Goal: Transaction & Acquisition: Purchase product/service

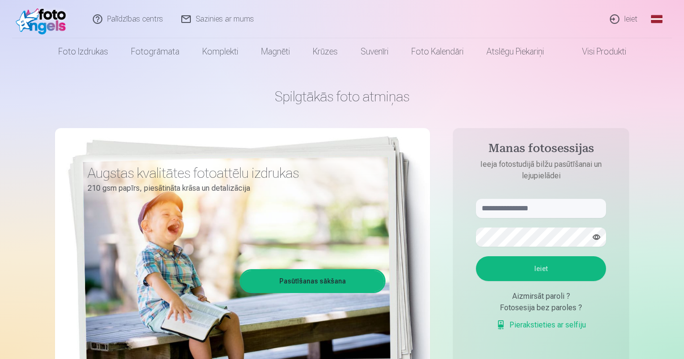
click at [658, 21] on link "Global" at bounding box center [656, 19] width 19 height 38
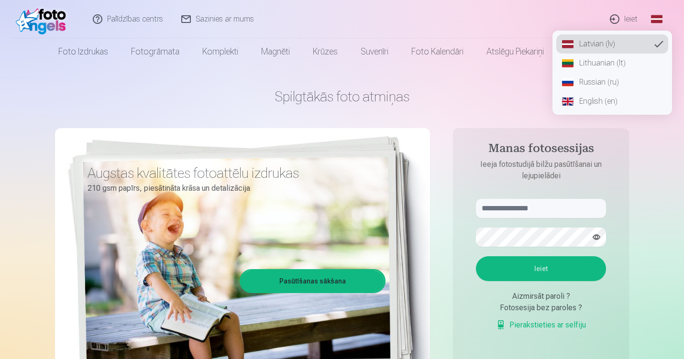
click at [587, 81] on link "Russian (ru)" at bounding box center [612, 82] width 112 height 19
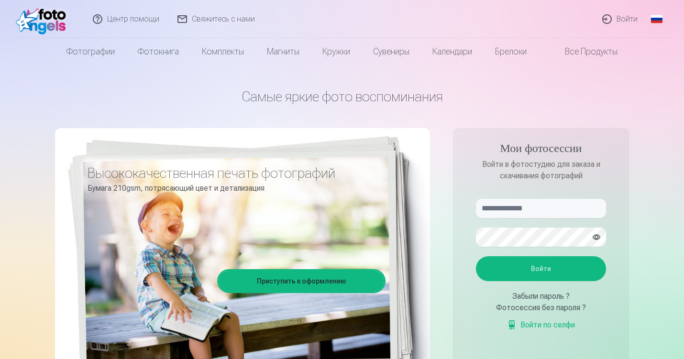
click at [619, 18] on link "Войти" at bounding box center [620, 19] width 54 height 38
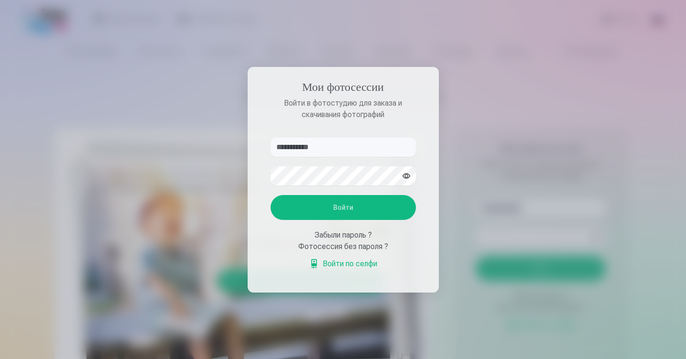
type input "**********"
click at [356, 207] on button "Войти" at bounding box center [343, 207] width 145 height 25
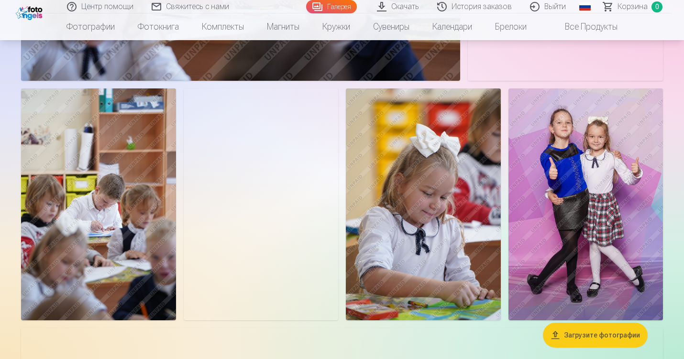
scroll to position [2927, 0]
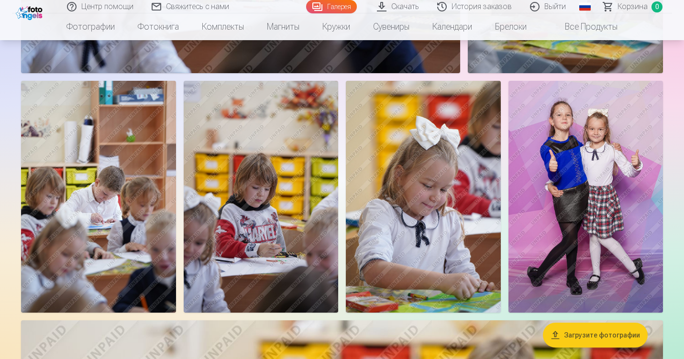
click at [583, 182] on img at bounding box center [585, 197] width 154 height 232
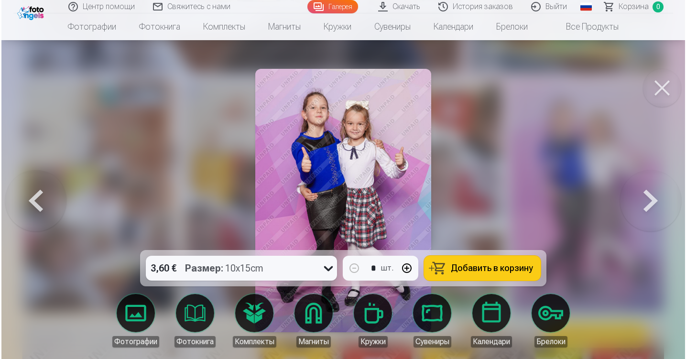
scroll to position [2937, 0]
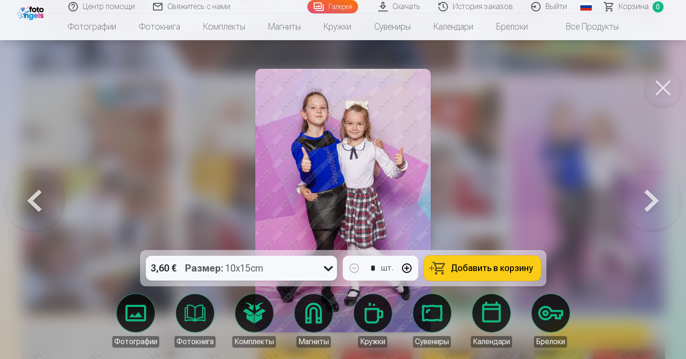
click at [677, 84] on button at bounding box center [663, 88] width 38 height 38
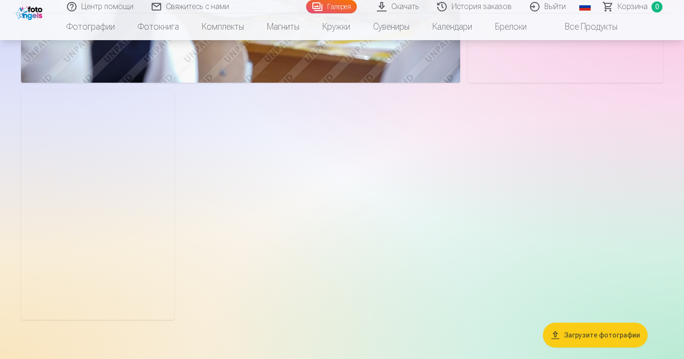
scroll to position [5977, 0]
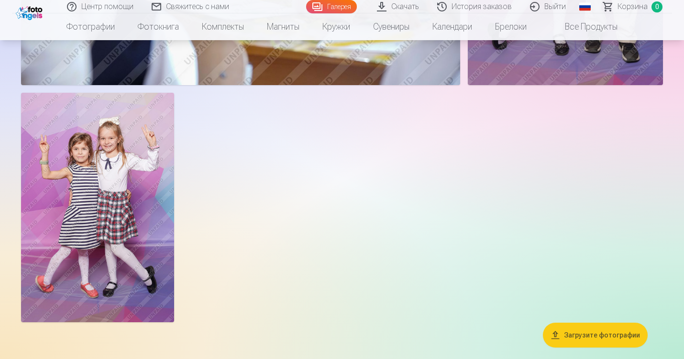
click at [94, 173] on img at bounding box center [97, 208] width 153 height 230
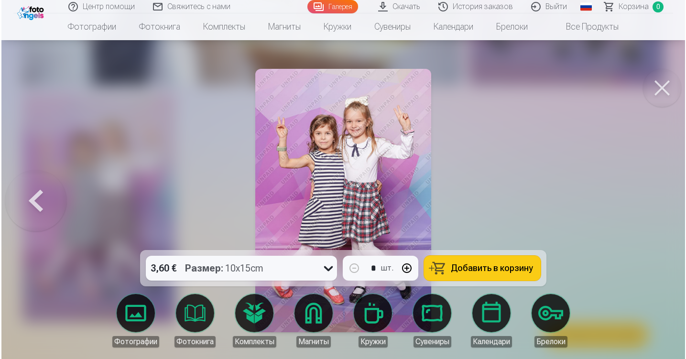
scroll to position [5998, 0]
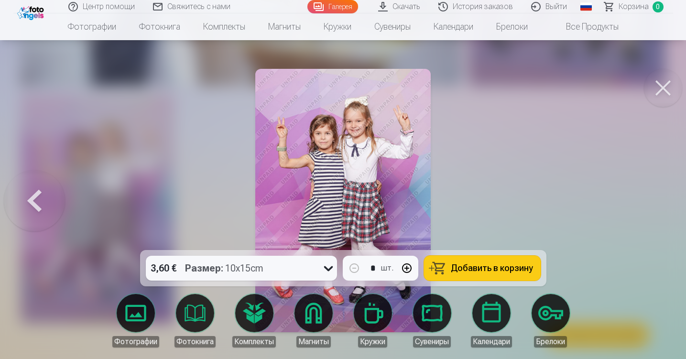
click at [668, 95] on button at bounding box center [663, 88] width 38 height 38
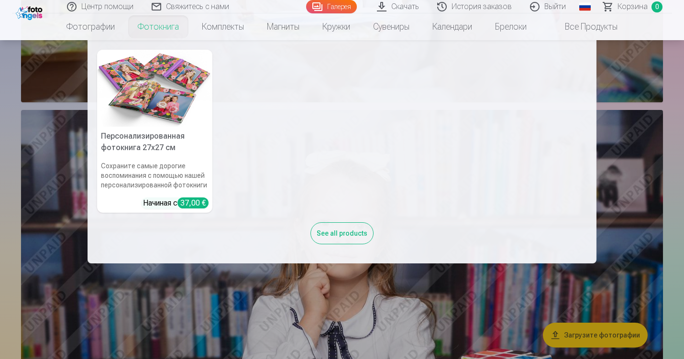
click at [165, 33] on link "Фотокнига" at bounding box center [158, 26] width 64 height 27
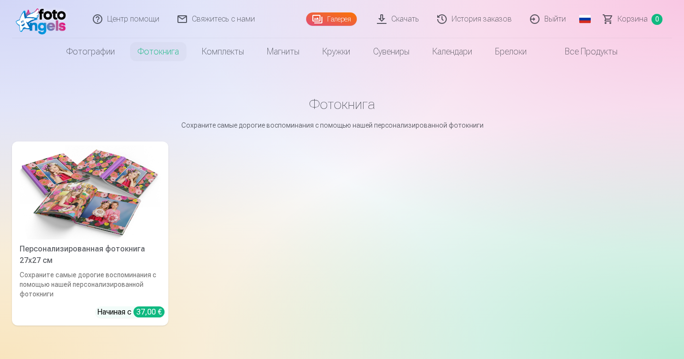
click at [128, 241] on link "Персонализированная фотокнига 27x27 см Сохраните самые дорогие воспоминания с п…" at bounding box center [90, 234] width 156 height 184
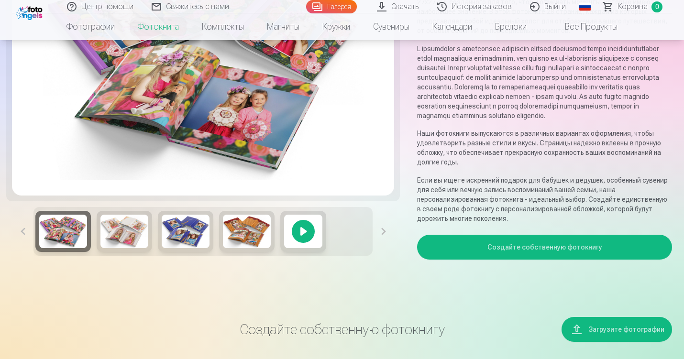
scroll to position [158, 0]
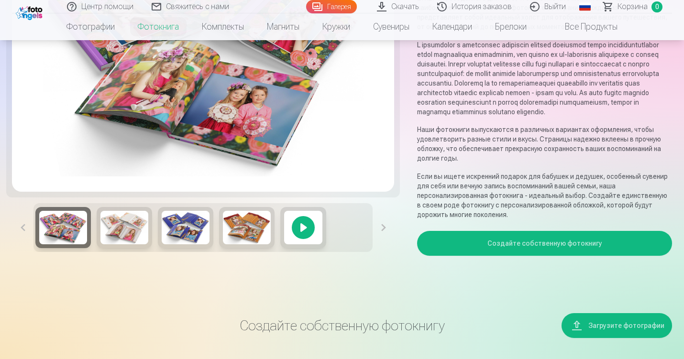
click at [572, 244] on button "Создайте собственную фотокнигу" at bounding box center [544, 243] width 255 height 25
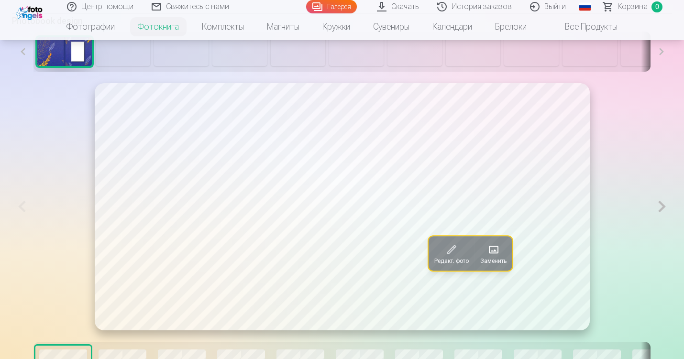
scroll to position [505, 0]
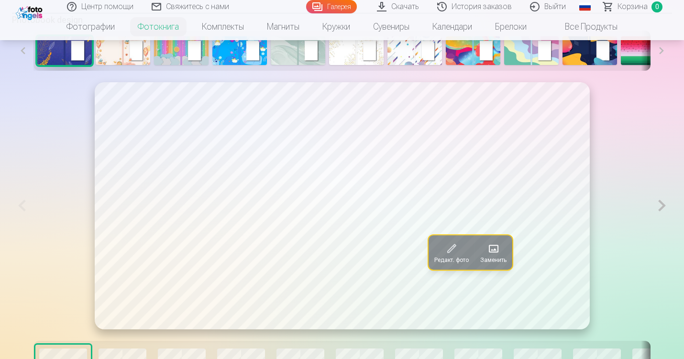
click at [120, 65] on img at bounding box center [123, 50] width 55 height 29
click at [363, 58] on img at bounding box center [356, 50] width 55 height 29
click at [44, 63] on img at bounding box center [64, 50] width 55 height 29
click at [658, 62] on button at bounding box center [661, 51] width 22 height 40
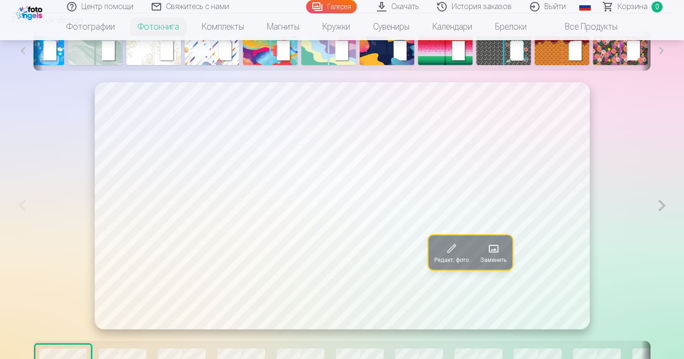
scroll to position [0, 204]
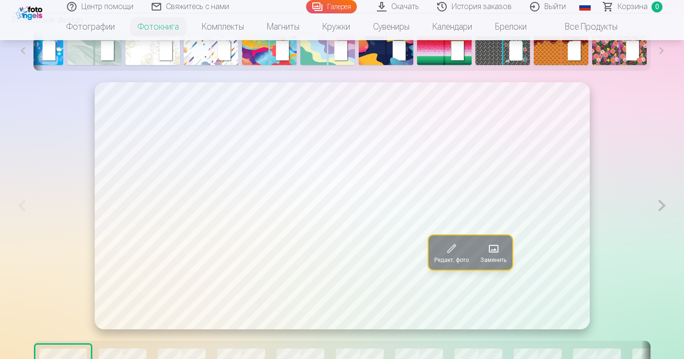
click at [658, 62] on button at bounding box center [661, 51] width 22 height 40
click at [572, 65] on img at bounding box center [561, 50] width 55 height 29
click at [621, 59] on img at bounding box center [619, 50] width 55 height 29
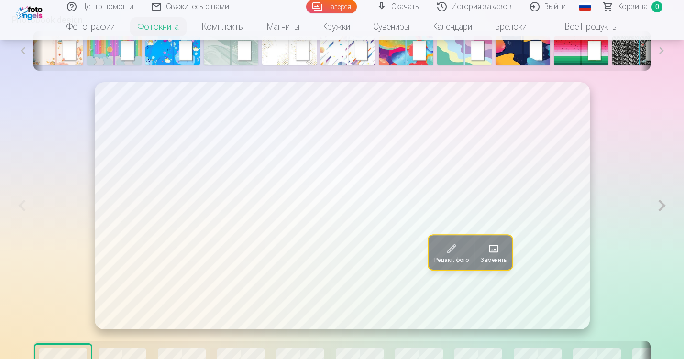
scroll to position [0, 66]
click at [208, 56] on img at bounding box center [232, 50] width 55 height 29
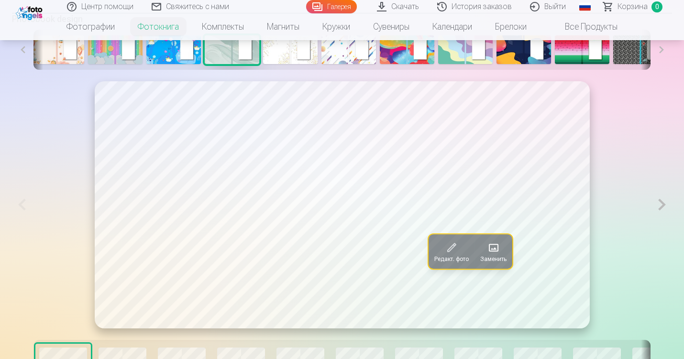
scroll to position [507, 0]
click at [69, 50] on img at bounding box center [57, 49] width 55 height 29
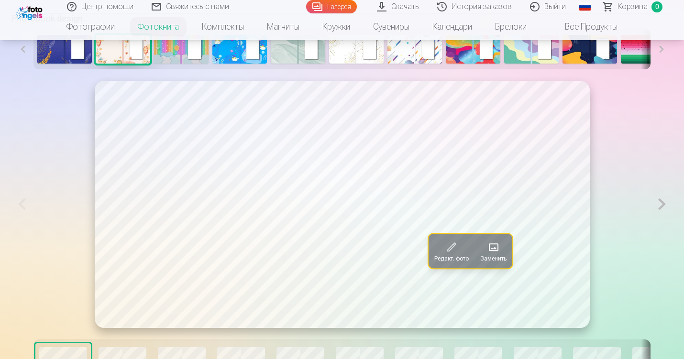
click at [76, 51] on img at bounding box center [64, 49] width 55 height 29
click at [136, 64] on img at bounding box center [123, 49] width 55 height 29
click at [659, 62] on button at bounding box center [661, 49] width 22 height 40
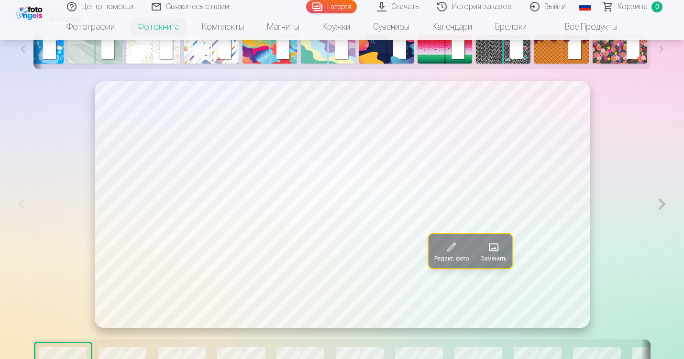
scroll to position [0, 204]
click at [659, 62] on button at bounding box center [661, 49] width 22 height 40
click at [660, 57] on button at bounding box center [661, 49] width 22 height 40
click at [520, 57] on img at bounding box center [502, 49] width 55 height 29
click at [143, 57] on img at bounding box center [152, 49] width 55 height 29
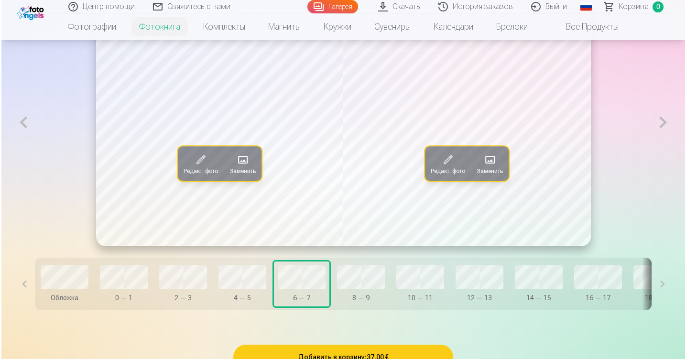
scroll to position [586, 0]
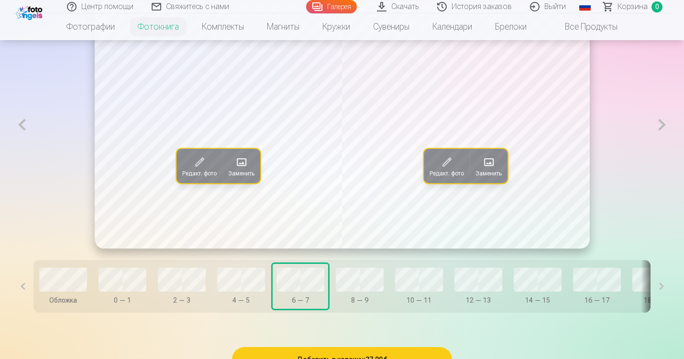
click at [242, 168] on span at bounding box center [240, 161] width 15 height 15
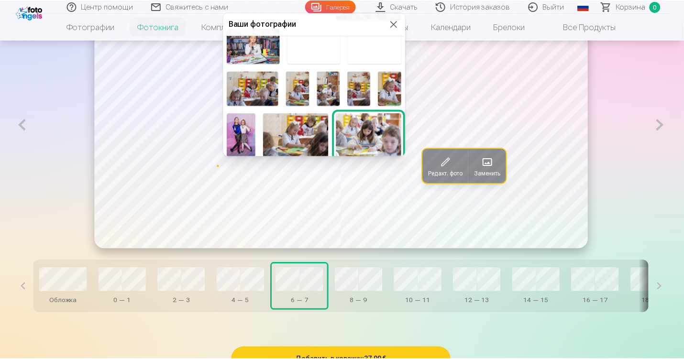
scroll to position [108, 0]
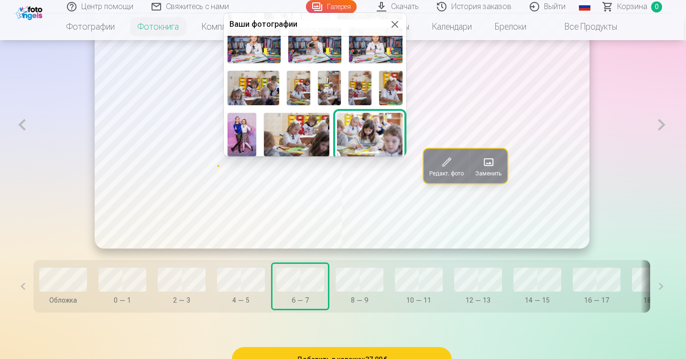
click at [317, 129] on img at bounding box center [297, 135] width 66 height 44
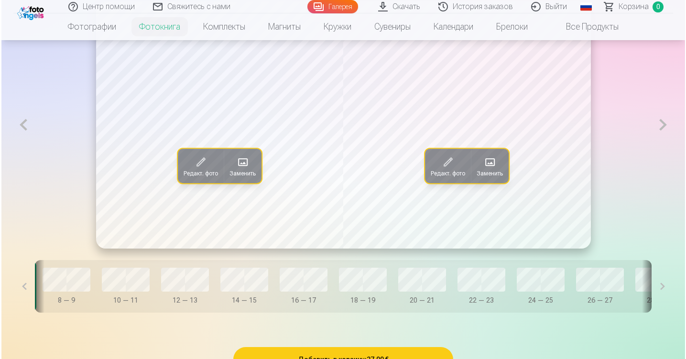
scroll to position [0, 296]
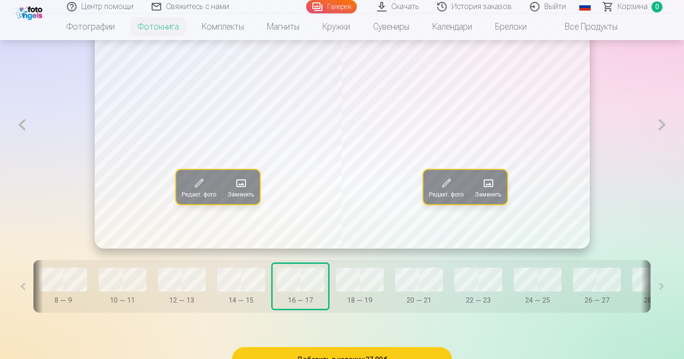
click at [485, 191] on span at bounding box center [488, 182] width 15 height 15
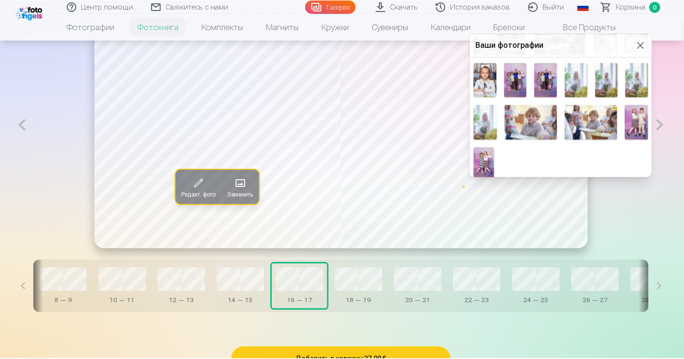
scroll to position [226, 0]
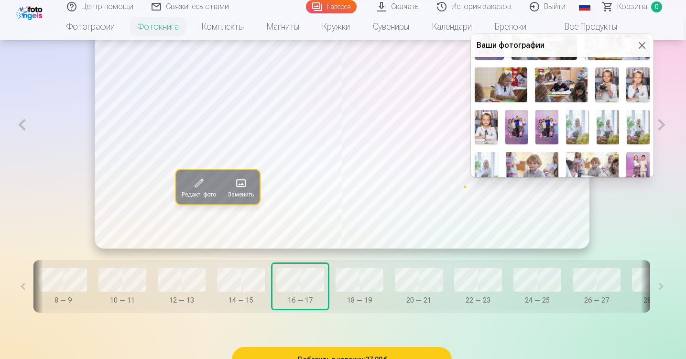
click at [602, 126] on img at bounding box center [608, 127] width 23 height 34
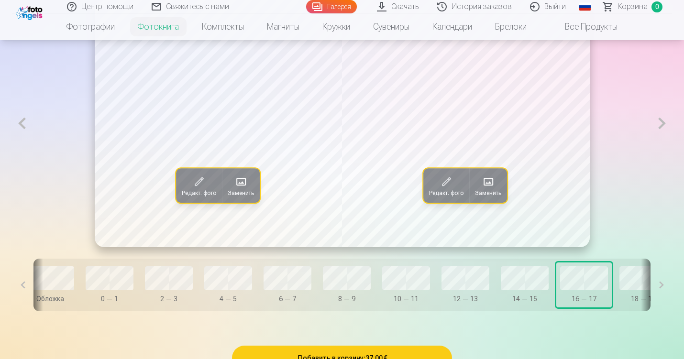
scroll to position [0, 0]
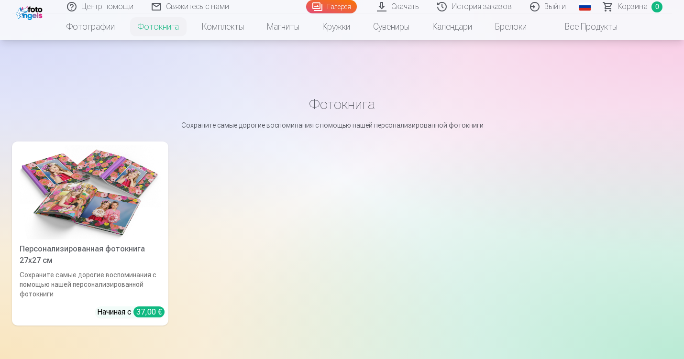
scroll to position [87, 0]
